Goal: Complete application form

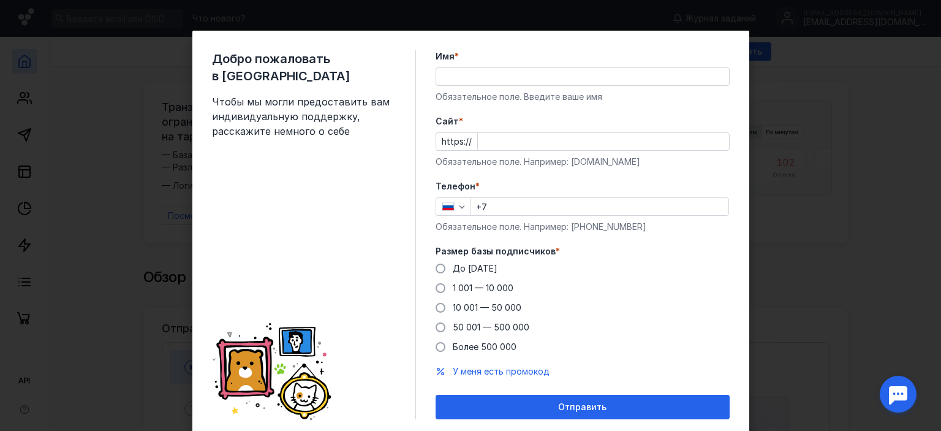
click at [483, 80] on input "Имя *" at bounding box center [582, 76] width 293 height 17
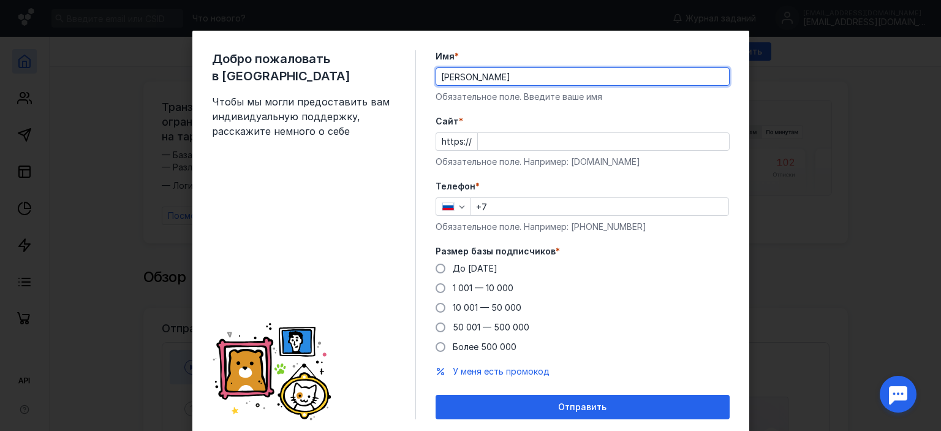
type input "[PERSON_NAME]"
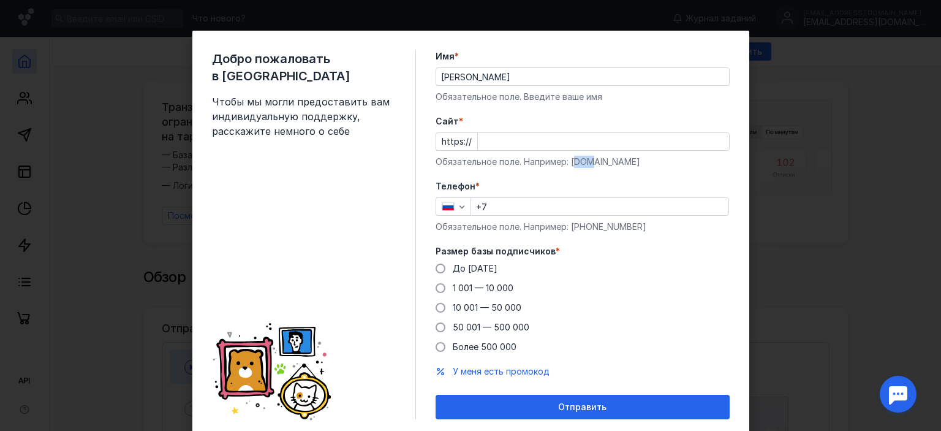
drag, startPoint x: 568, startPoint y: 163, endPoint x: 580, endPoint y: 163, distance: 12.9
click at [583, 163] on div "Обязательное поле. Например: [DOMAIN_NAME]" at bounding box center [583, 162] width 294 height 12
drag, startPoint x: 566, startPoint y: 166, endPoint x: 623, endPoint y: 167, distance: 56.4
click at [623, 167] on div "Обязательное поле. Например: [DOMAIN_NAME]" at bounding box center [583, 162] width 294 height 12
copy div "[DOMAIN_NAME]"
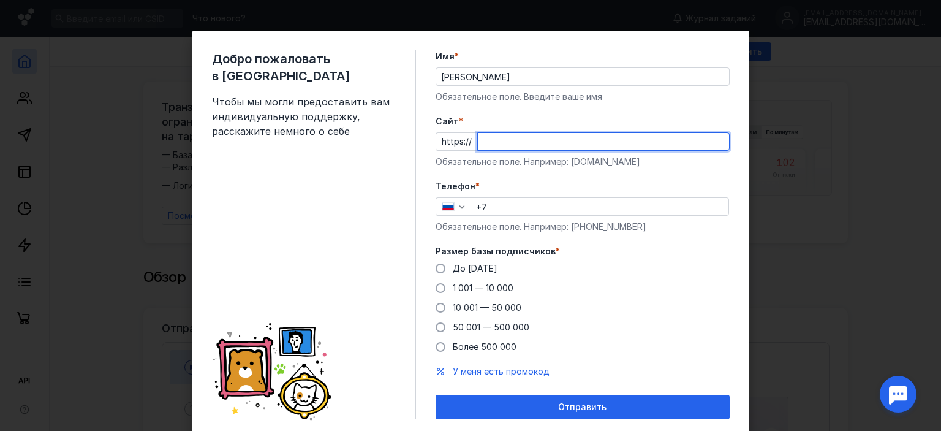
paste input "[DOMAIN_NAME]"
type input "[DOMAIN_NAME]"
click at [506, 210] on input "+7" at bounding box center [599, 206] width 257 height 17
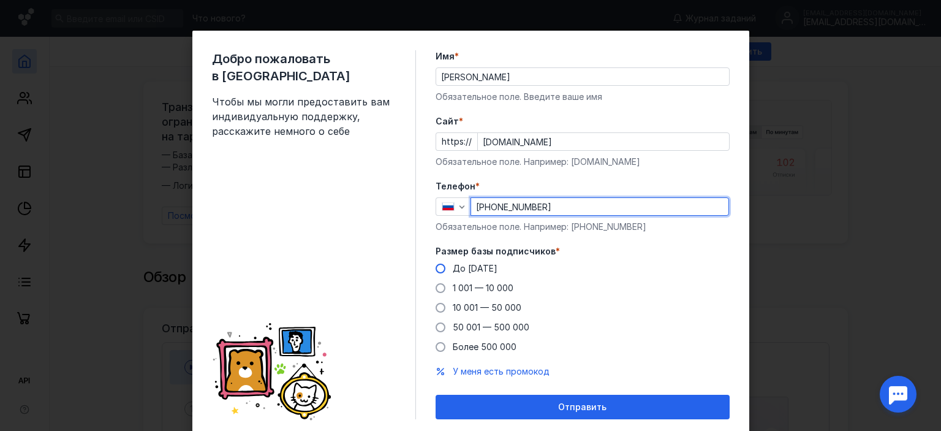
type input "[PHONE_NUMBER]"
click at [436, 268] on span at bounding box center [441, 269] width 10 height 10
click at [0, 0] on input "До [DATE]" at bounding box center [0, 0] width 0 height 0
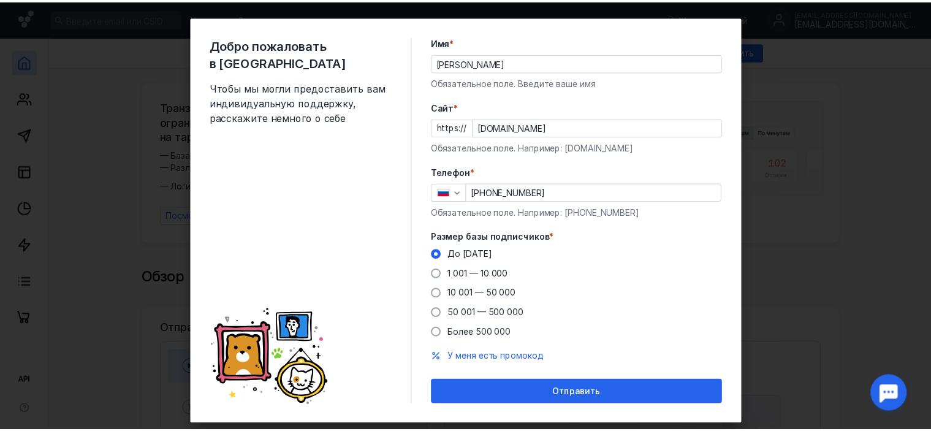
scroll to position [39, 0]
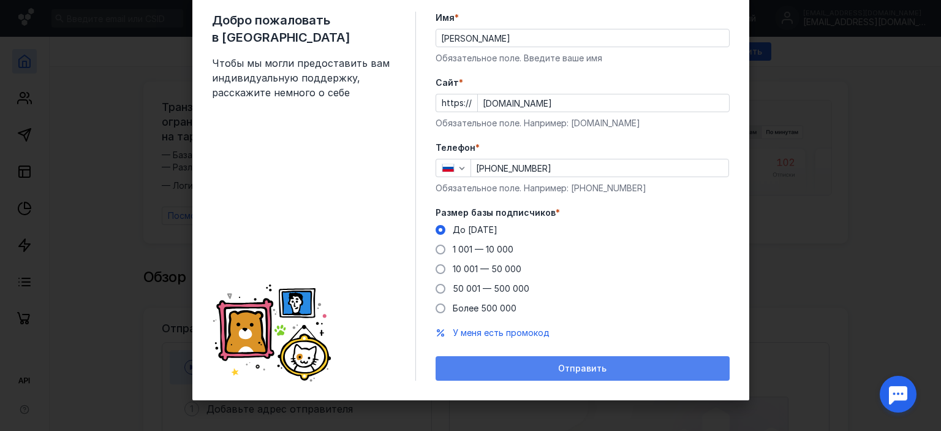
click at [607, 375] on div "Отправить" at bounding box center [583, 368] width 294 height 25
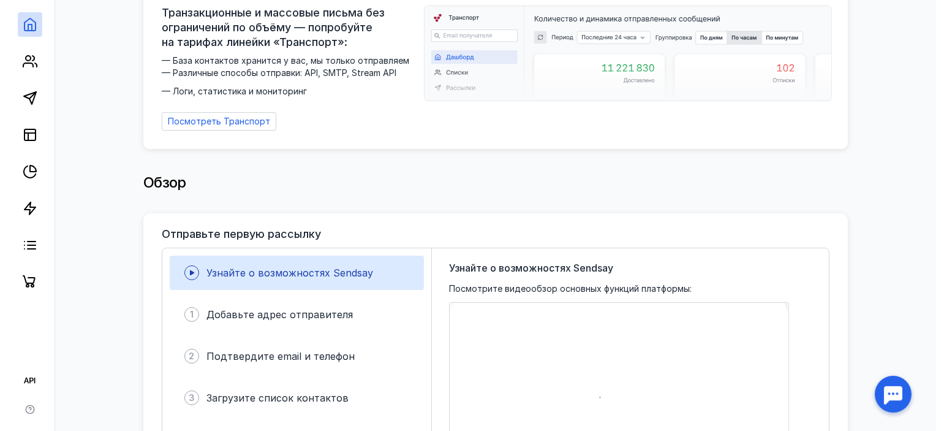
scroll to position [0, 0]
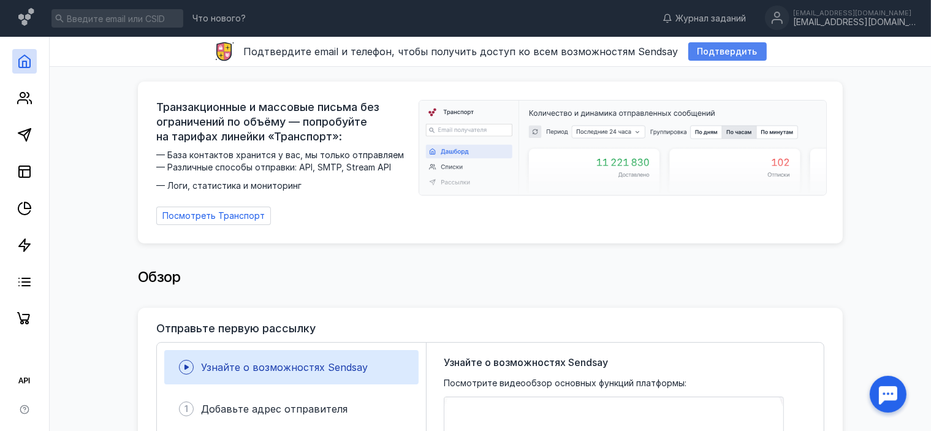
click at [745, 54] on span "Подтвердить" at bounding box center [727, 52] width 60 height 10
